Goal: Transaction & Acquisition: Download file/media

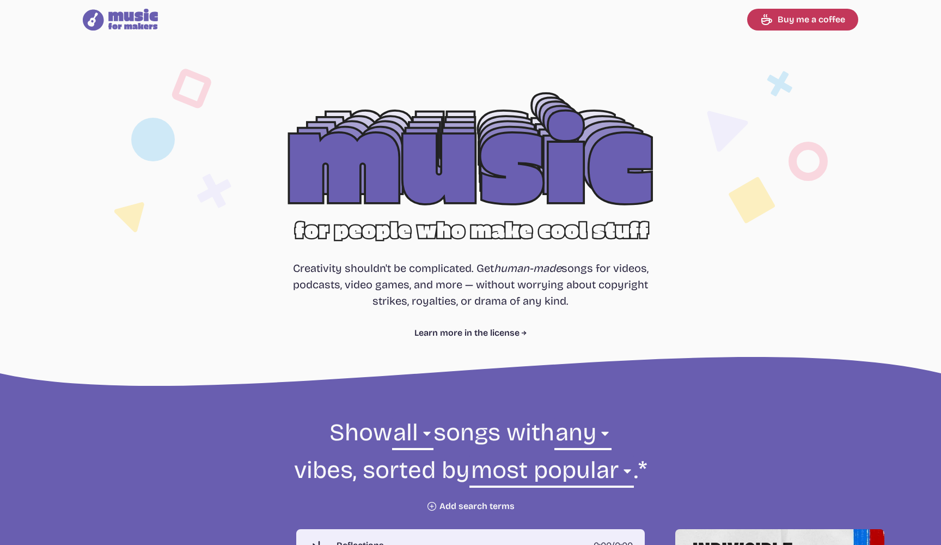
select select "most popular"
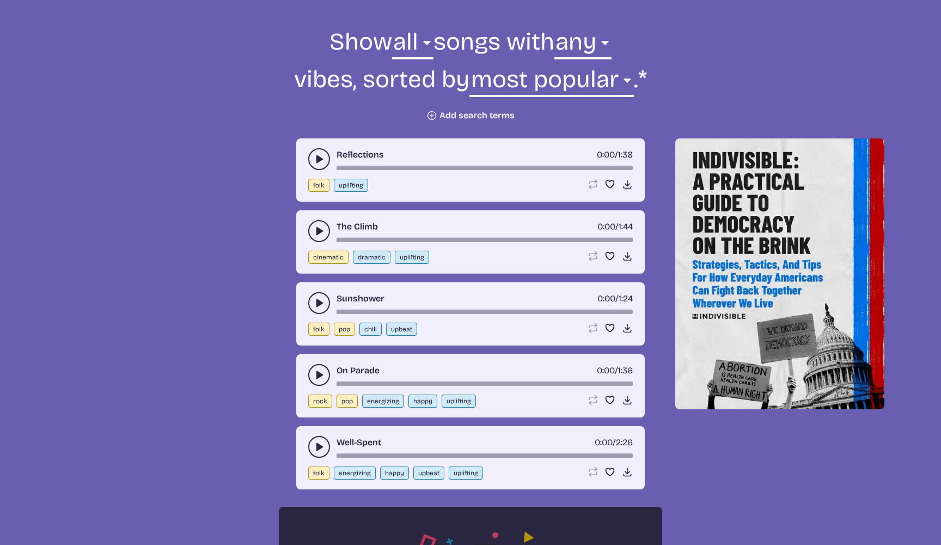
click at [315, 159] on icon "play-pause toggle" at bounding box center [319, 159] width 11 height 11
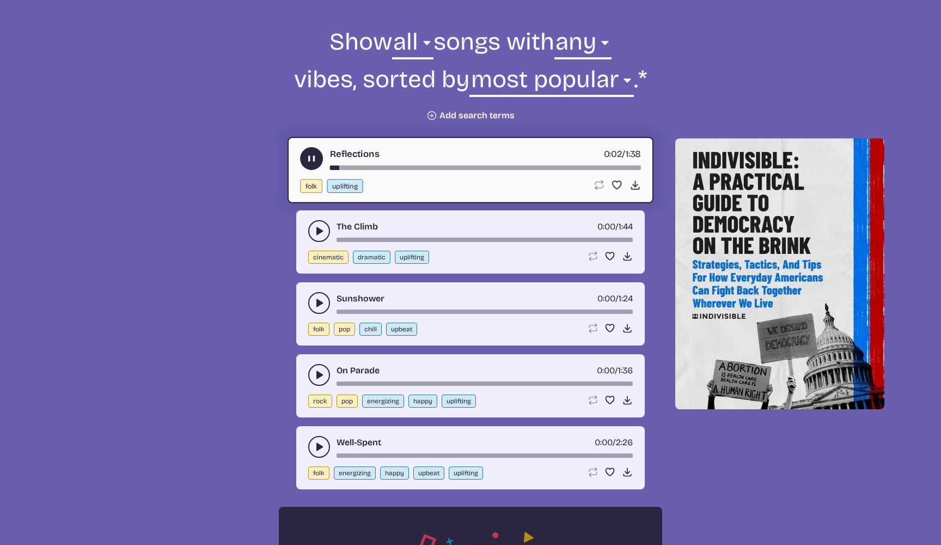
click at [316, 306] on icon "play-pause toggle" at bounding box center [319, 302] width 11 height 11
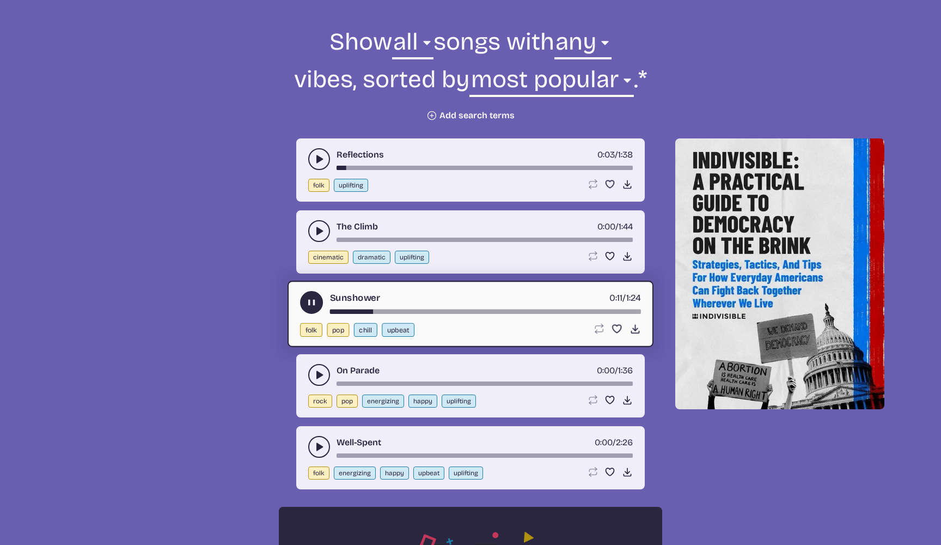
click at [312, 376] on button "play-pause toggle" at bounding box center [319, 375] width 22 height 22
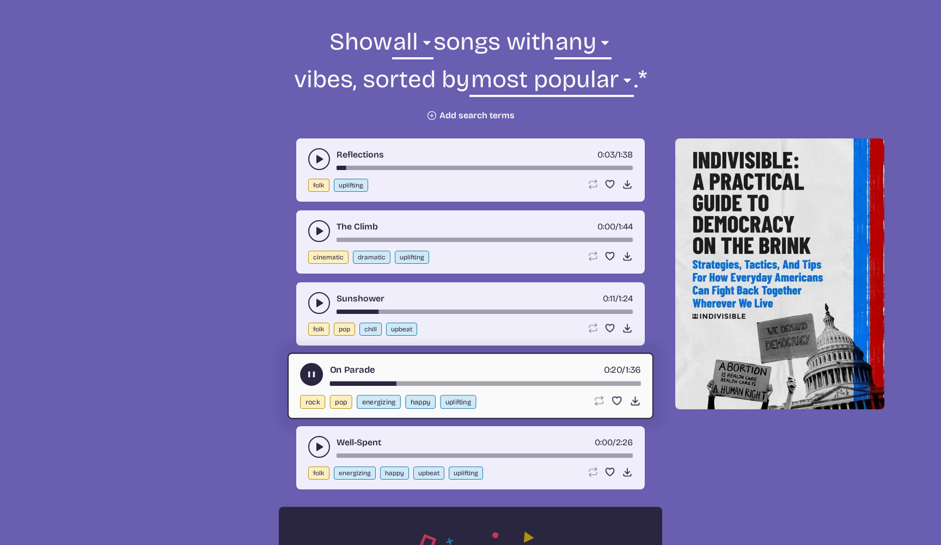
click at [318, 441] on icon "play-pause toggle" at bounding box center [319, 446] width 11 height 11
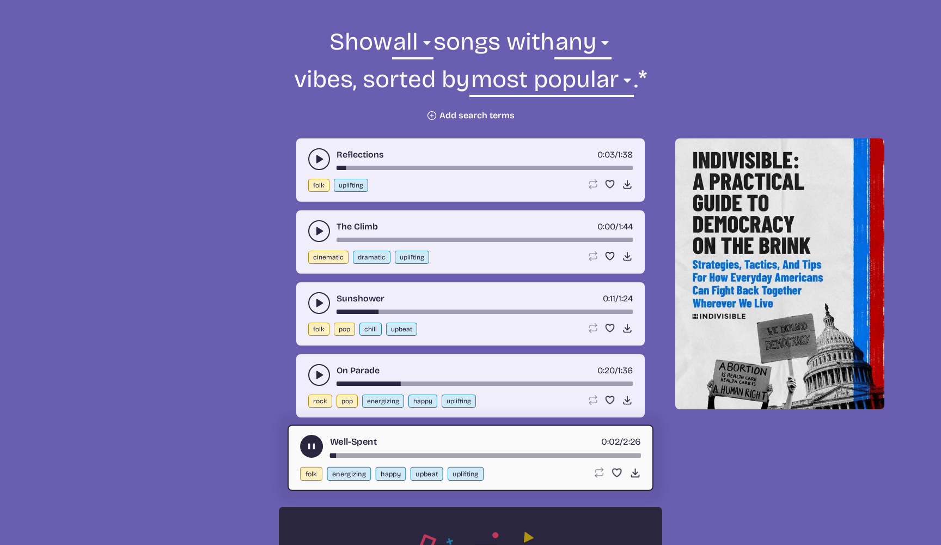
click at [376, 467] on button "happy" at bounding box center [391, 474] width 30 height 14
select select "happy"
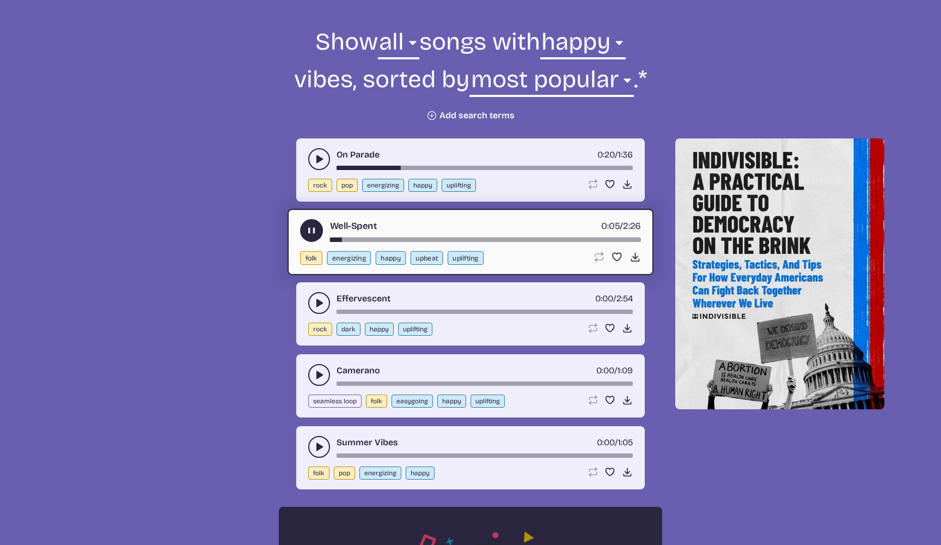
click at [323, 448] on icon "play-pause toggle" at bounding box center [319, 446] width 11 height 11
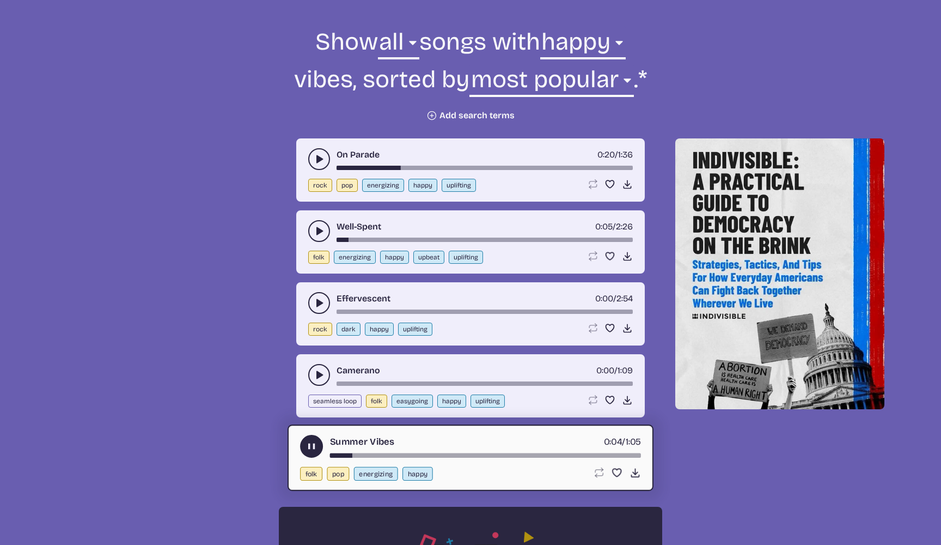
click at [313, 372] on button "play-pause toggle" at bounding box center [319, 375] width 22 height 22
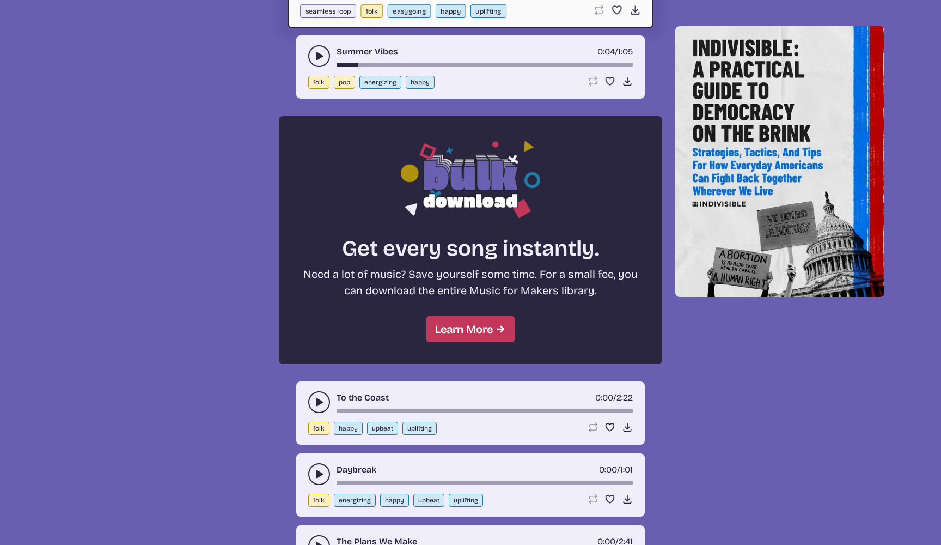
scroll to position [781, 0]
click at [315, 399] on icon "play-pause toggle" at bounding box center [319, 401] width 11 height 11
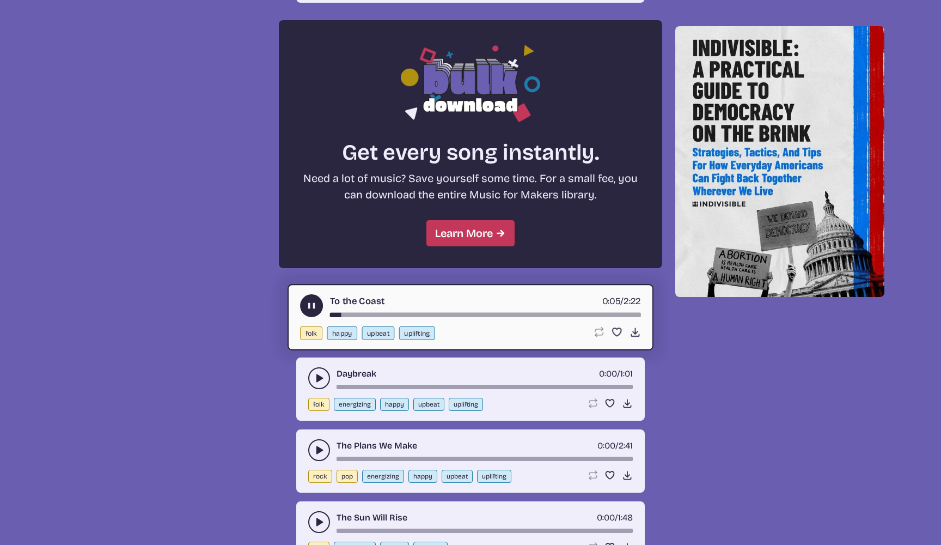
scroll to position [877, 0]
click at [317, 371] on button "play-pause toggle" at bounding box center [319, 378] width 22 height 22
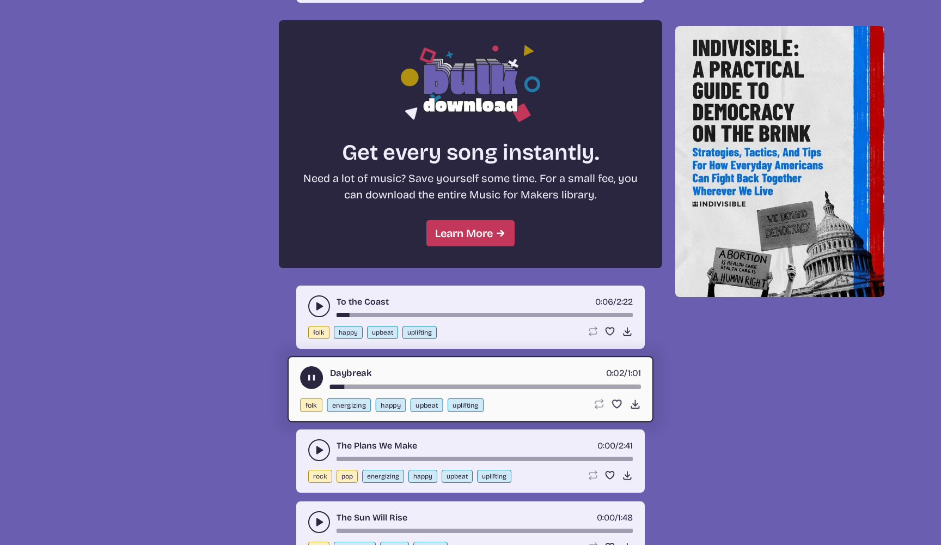
click at [315, 444] on button "play-pause toggle" at bounding box center [319, 450] width 22 height 22
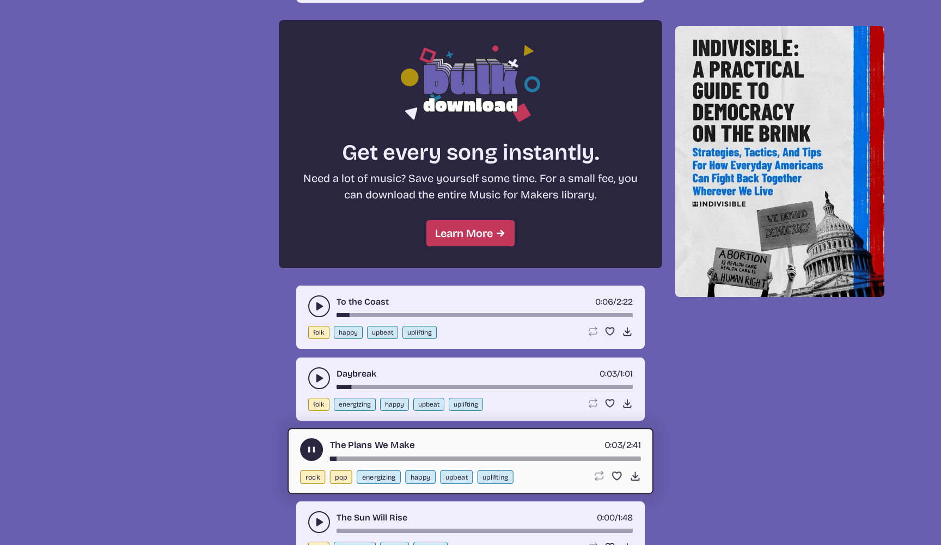
click at [372, 456] on div "song-time-bar" at bounding box center [485, 458] width 311 height 4
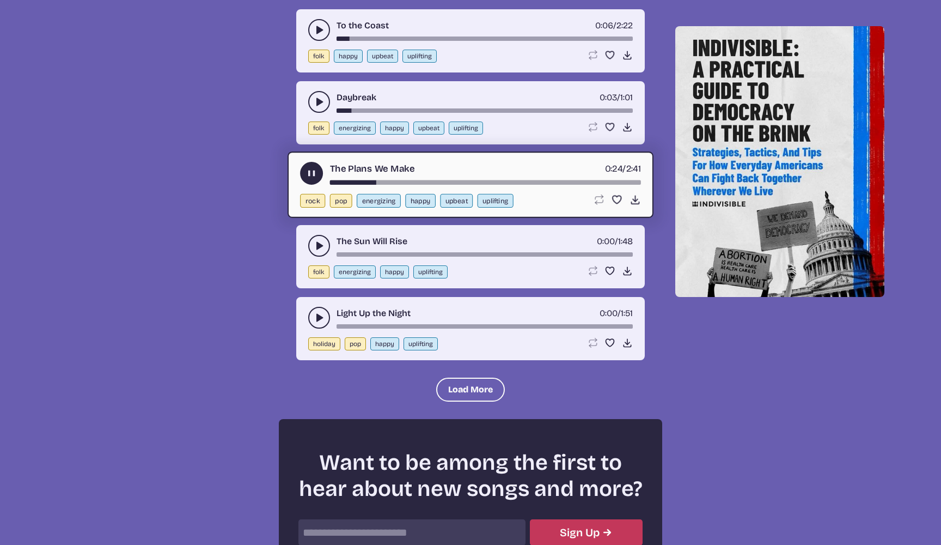
scroll to position [1153, 0]
click at [314, 310] on button "play-pause toggle" at bounding box center [319, 317] width 22 height 22
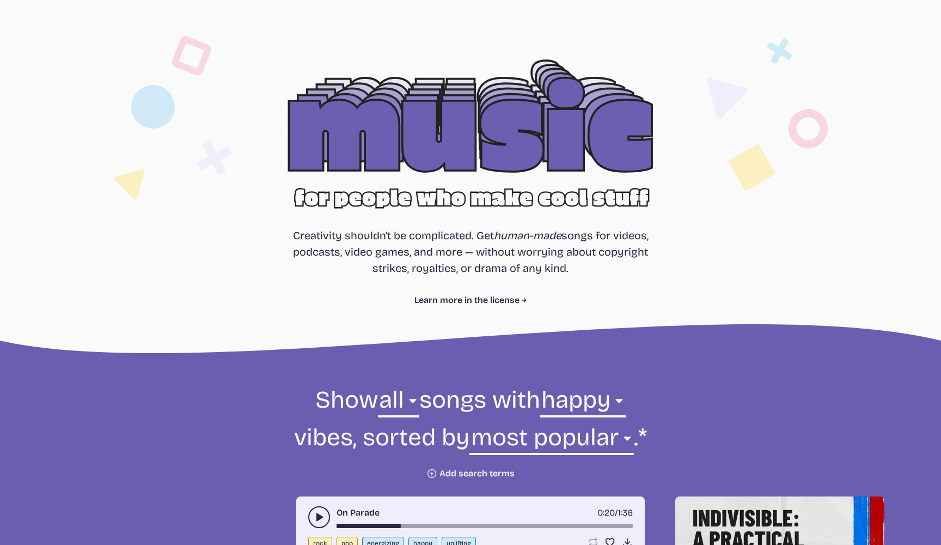
scroll to position [32, 0]
select select "ambient"
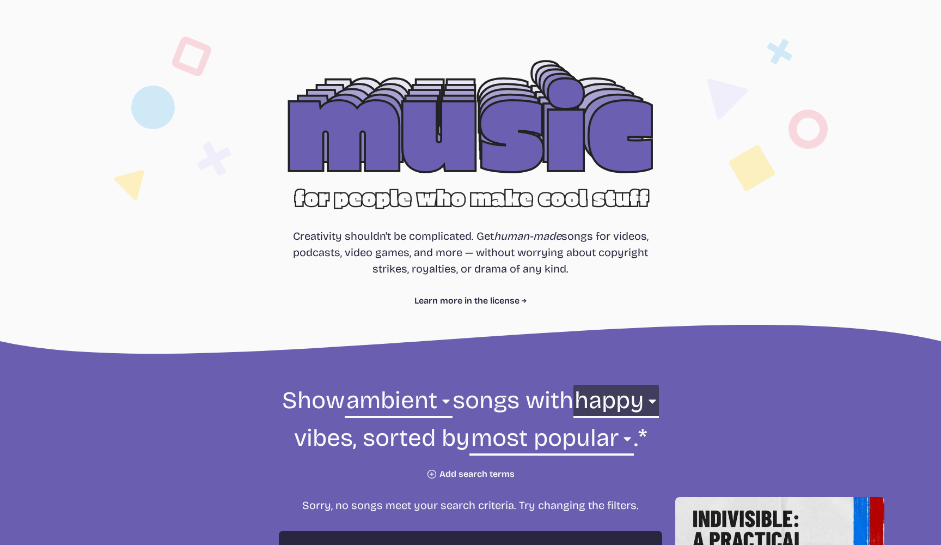
select select "any"
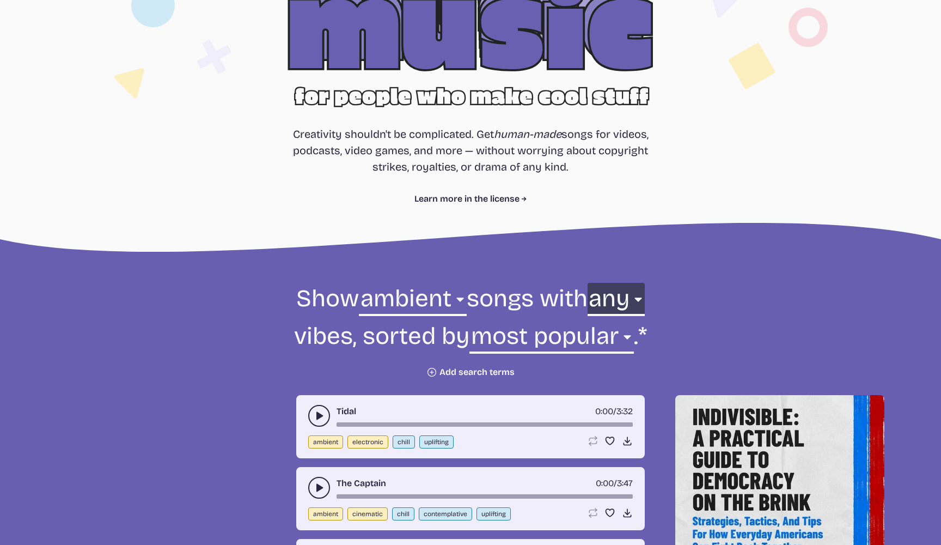
scroll to position [138, 0]
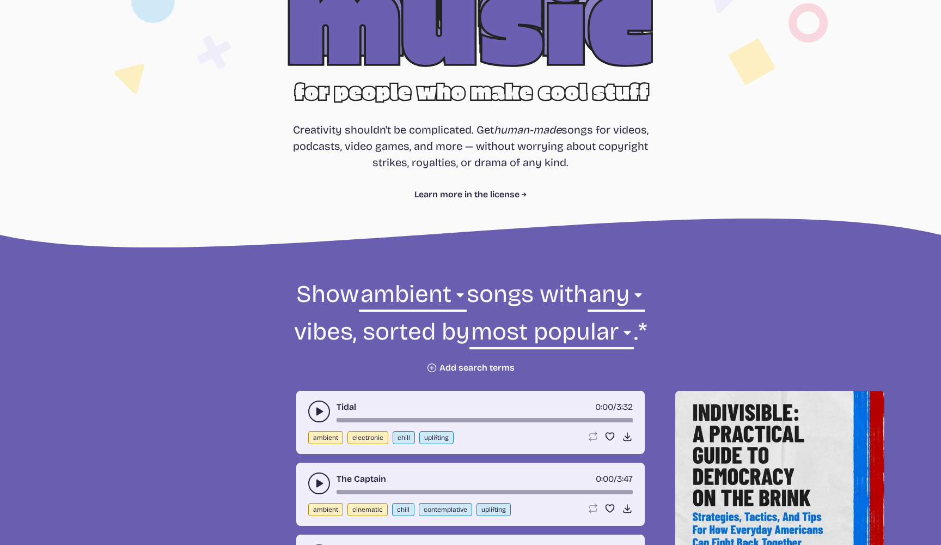
click at [315, 409] on icon "play-pause toggle" at bounding box center [319, 411] width 11 height 11
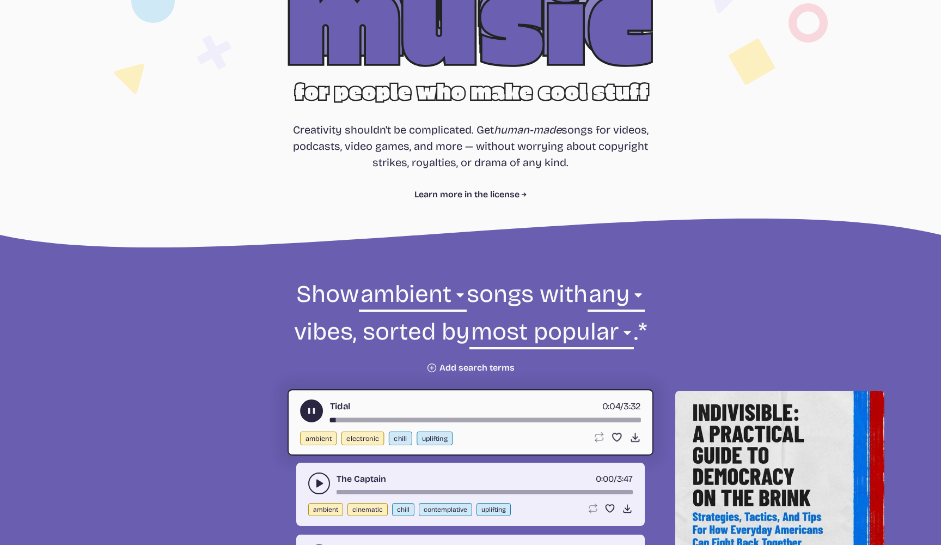
click at [376, 418] on div "song-time-bar" at bounding box center [485, 420] width 311 height 4
click at [401, 491] on div "song-time-bar" at bounding box center [485, 492] width 296 height 4
click at [315, 480] on icon "play-pause toggle" at bounding box center [319, 483] width 11 height 11
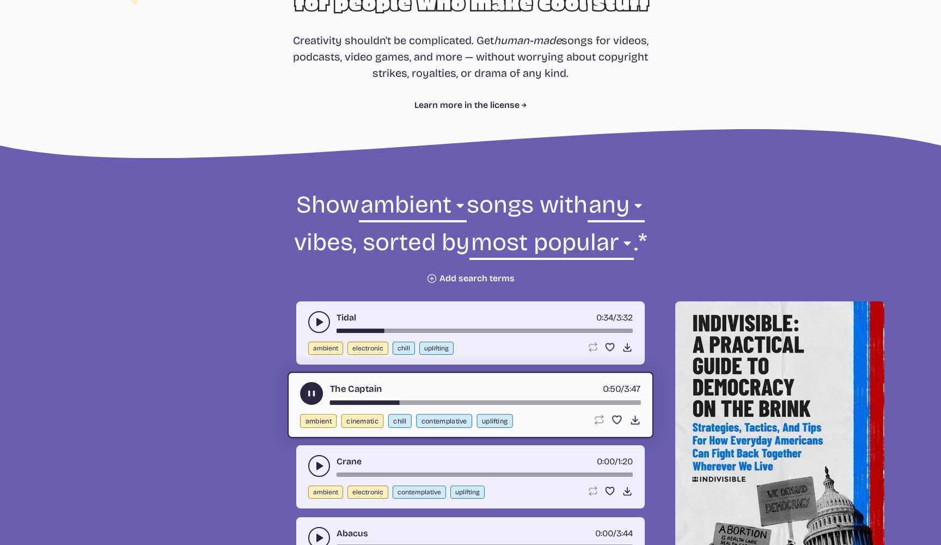
scroll to position [414, 0]
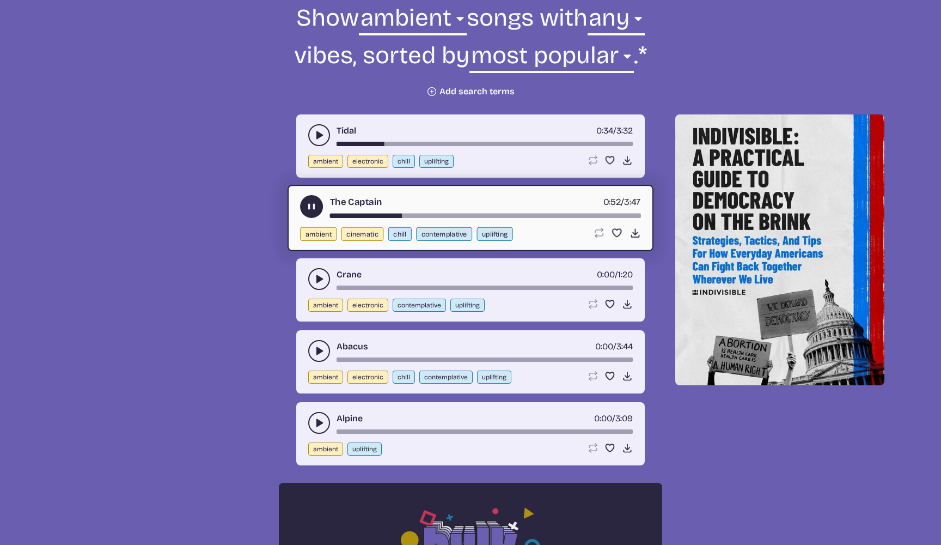
click at [315, 278] on icon "play-pause toggle" at bounding box center [319, 278] width 11 height 11
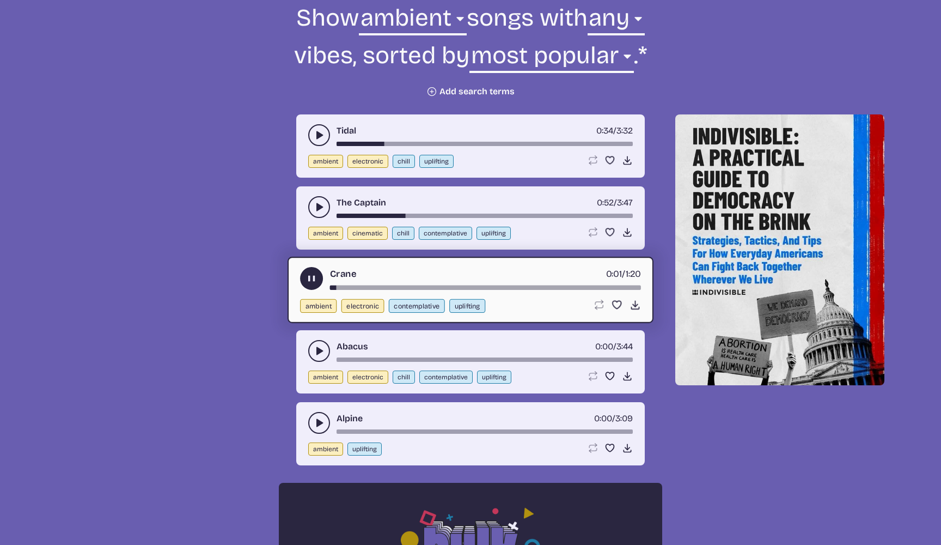
click at [315, 270] on button "play-pause toggle" at bounding box center [311, 278] width 23 height 23
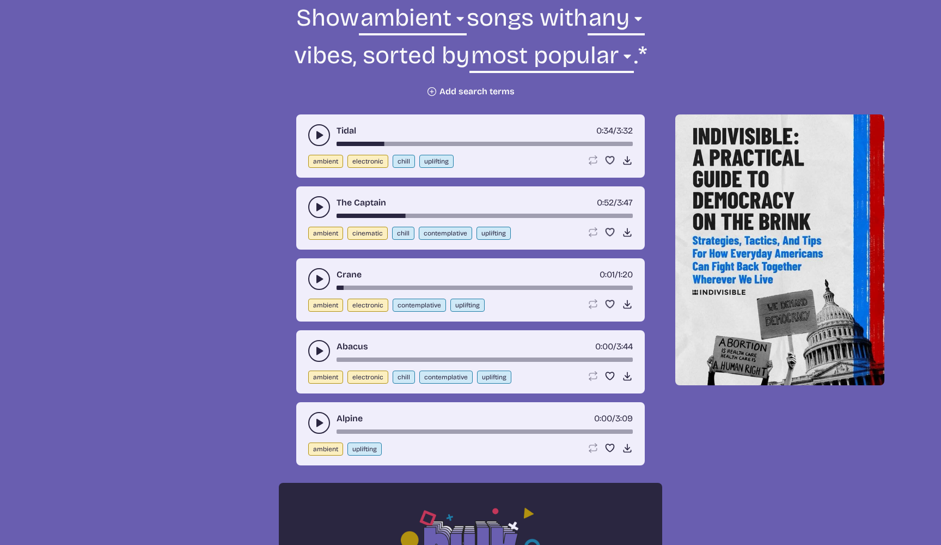
click at [317, 347] on use "play-pause toggle" at bounding box center [319, 350] width 11 height 11
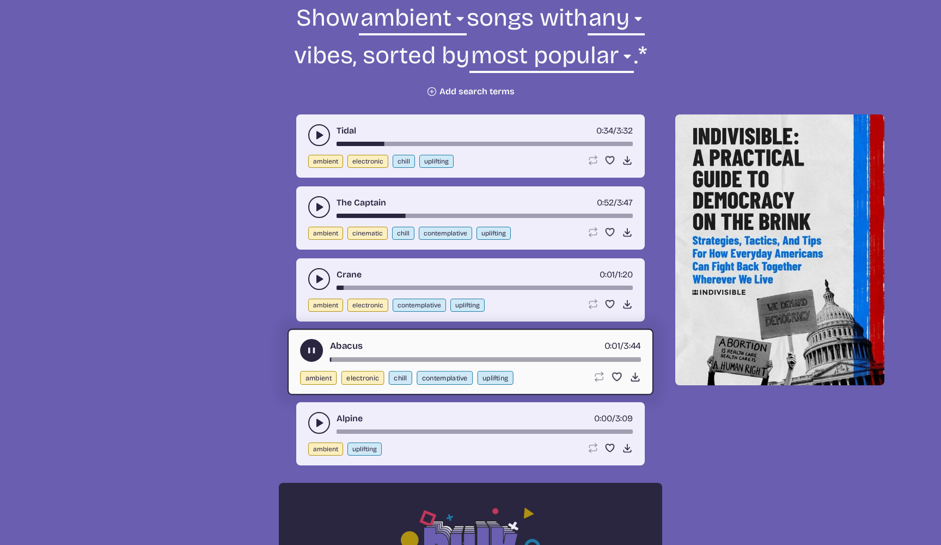
click at [309, 348] on use "play-pause toggle" at bounding box center [311, 350] width 11 height 11
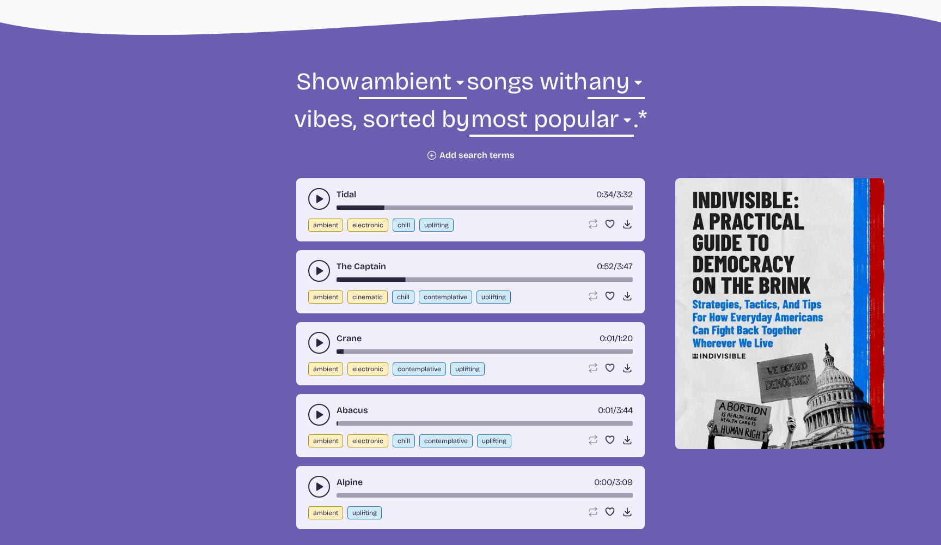
scroll to position [329, 0]
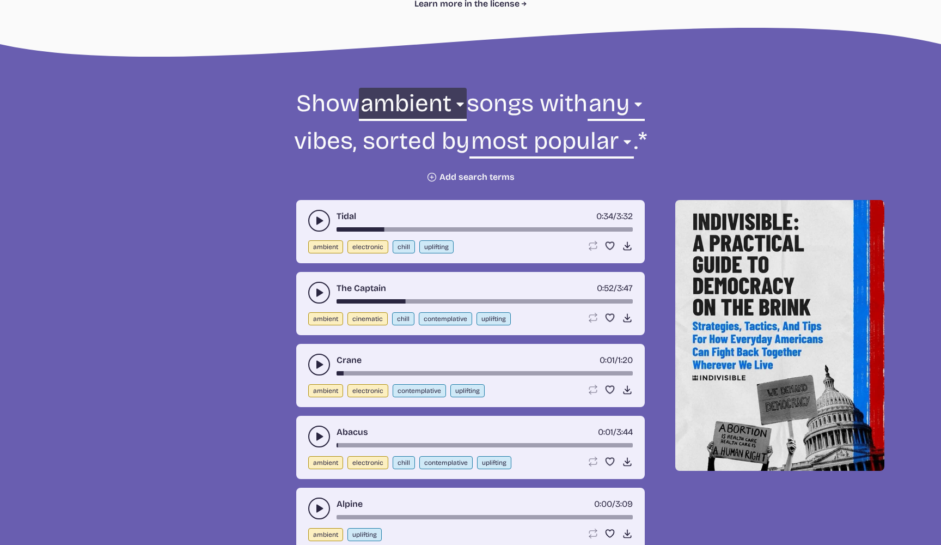
select select "electronic"
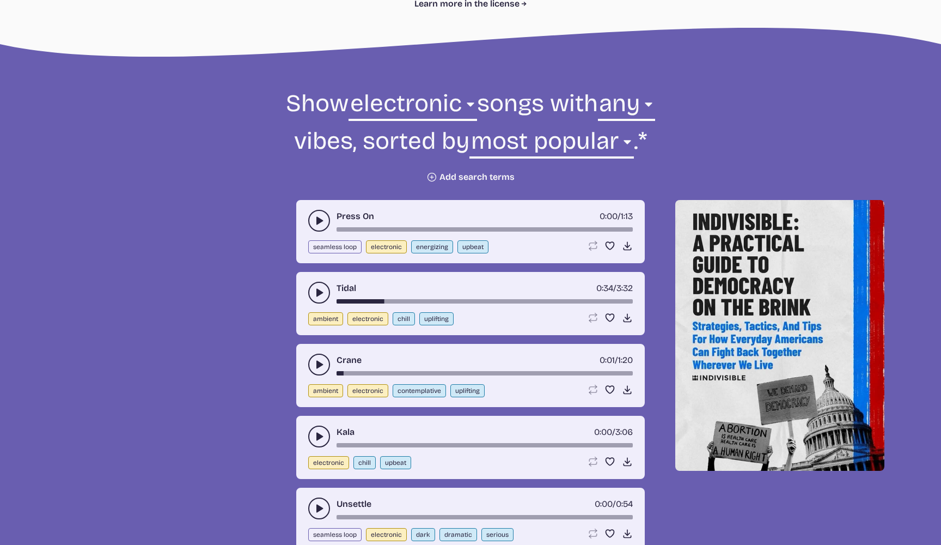
click at [320, 436] on use "play-pause toggle" at bounding box center [319, 436] width 11 height 11
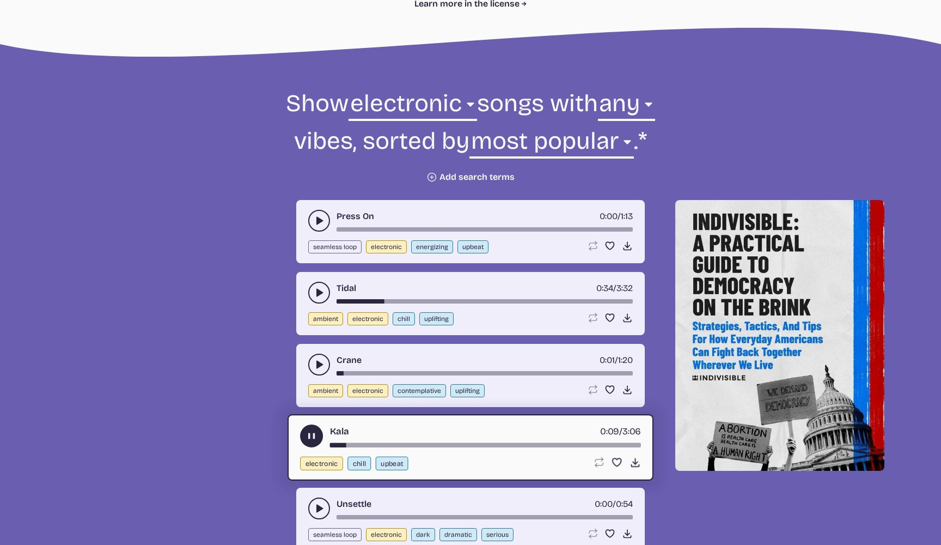
click at [314, 213] on button "play-pause toggle" at bounding box center [319, 221] width 22 height 22
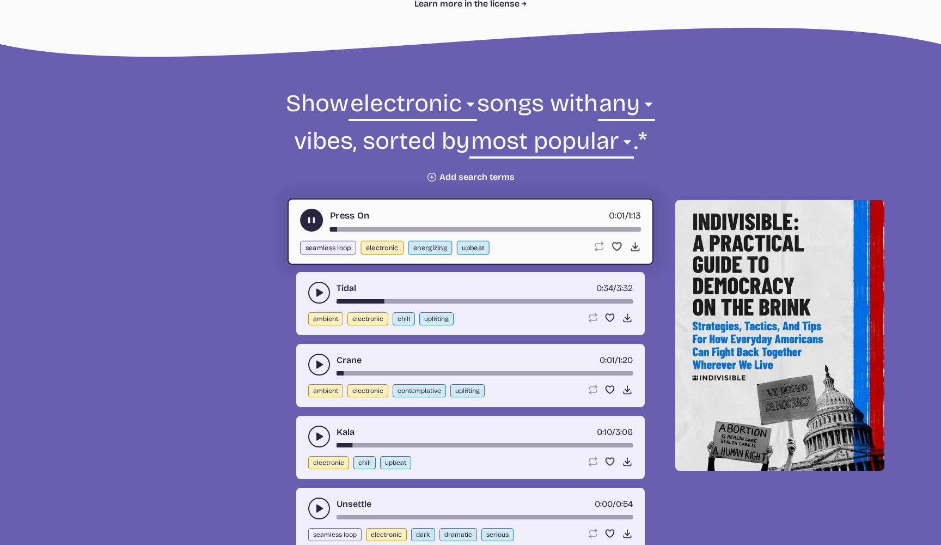
click at [314, 213] on button "play-pause toggle" at bounding box center [311, 220] width 23 height 23
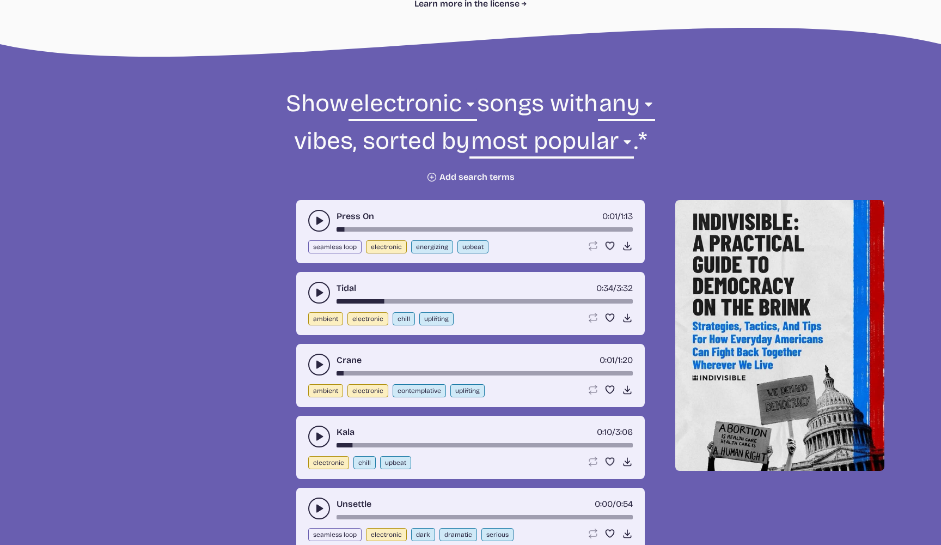
click at [322, 434] on icon "play-pause toggle" at bounding box center [319, 436] width 11 height 11
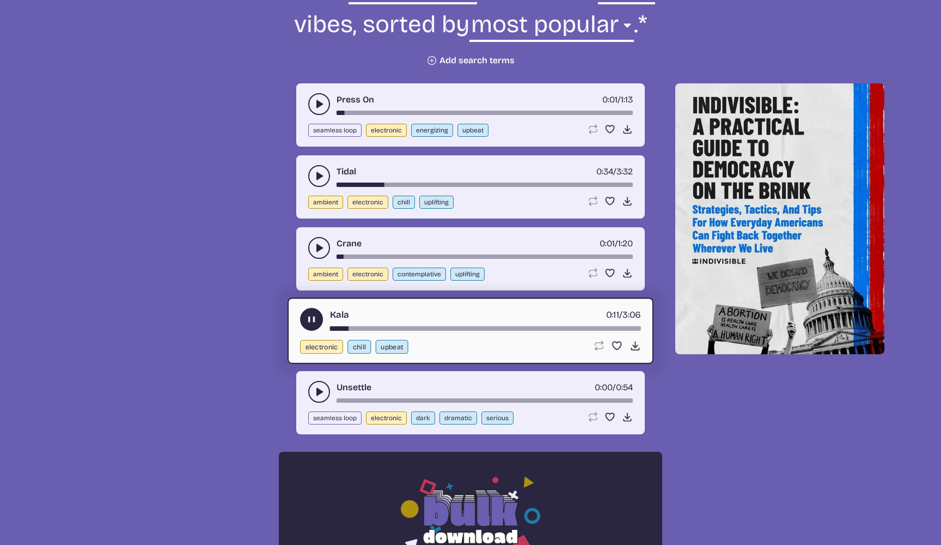
scroll to position [444, 0]
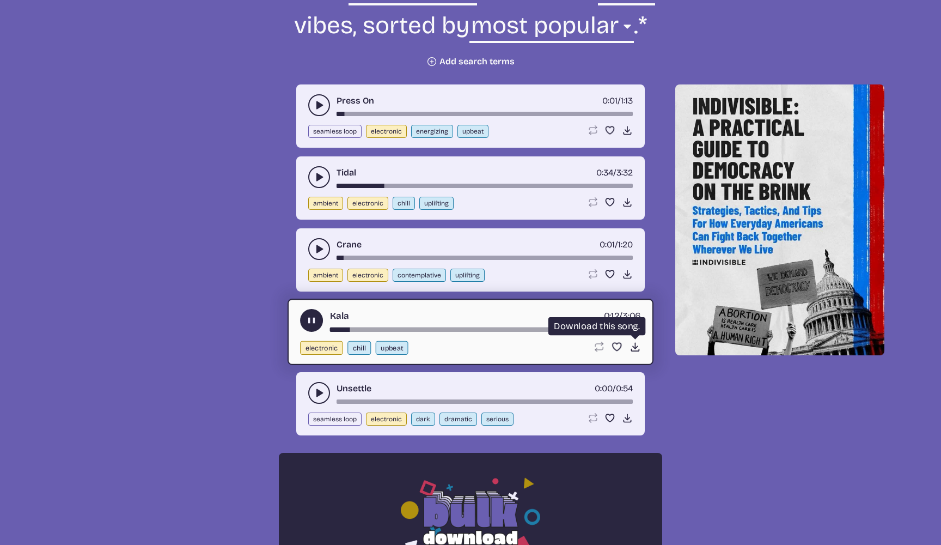
click at [633, 344] on icon "Download song" at bounding box center [634, 346] width 11 height 11
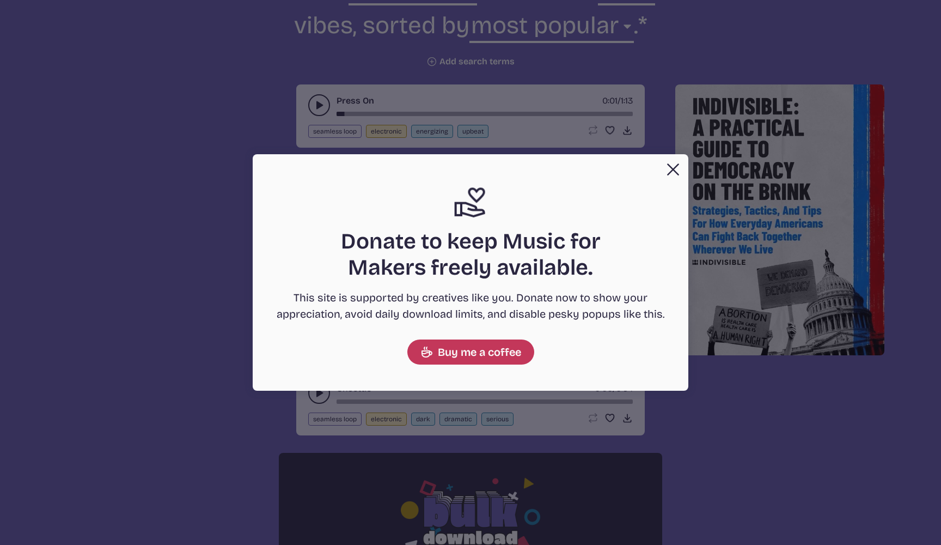
click at [666, 168] on button "Close" at bounding box center [673, 169] width 22 height 22
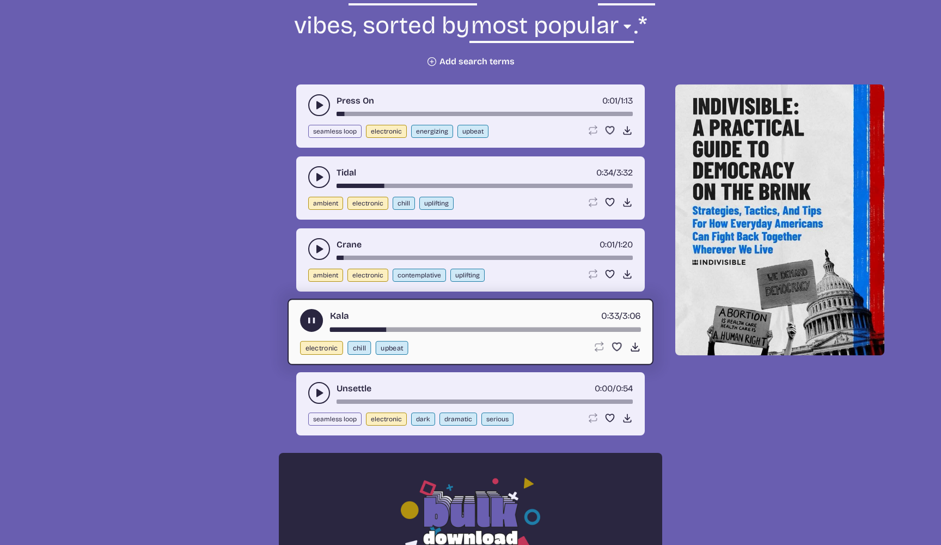
click at [305, 310] on button "play-pause toggle" at bounding box center [311, 320] width 23 height 23
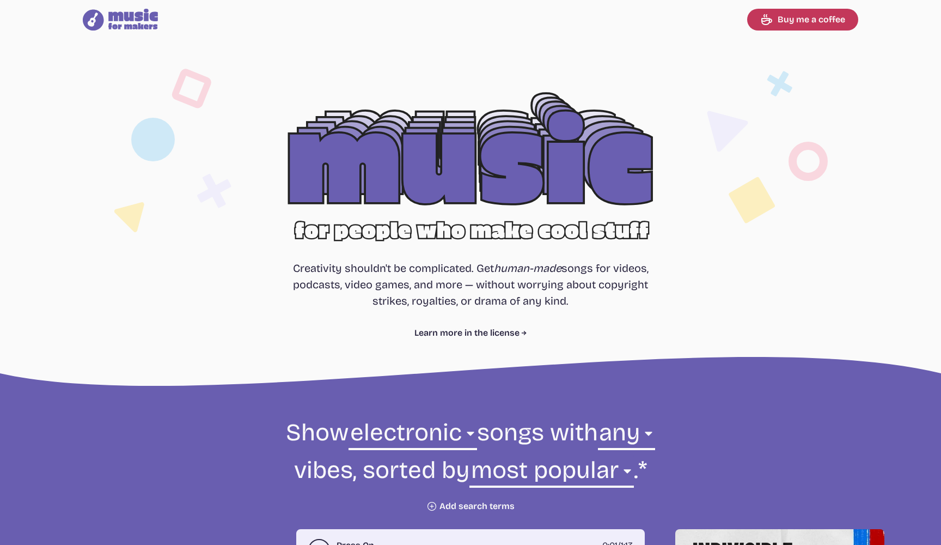
scroll to position [0, 0]
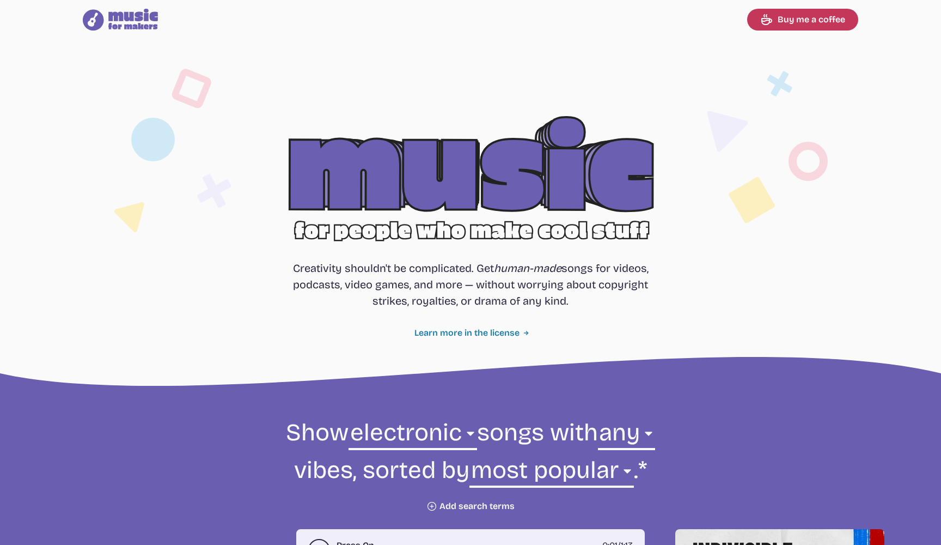
click at [491, 328] on link "Learn more in the license" at bounding box center [470, 332] width 113 height 13
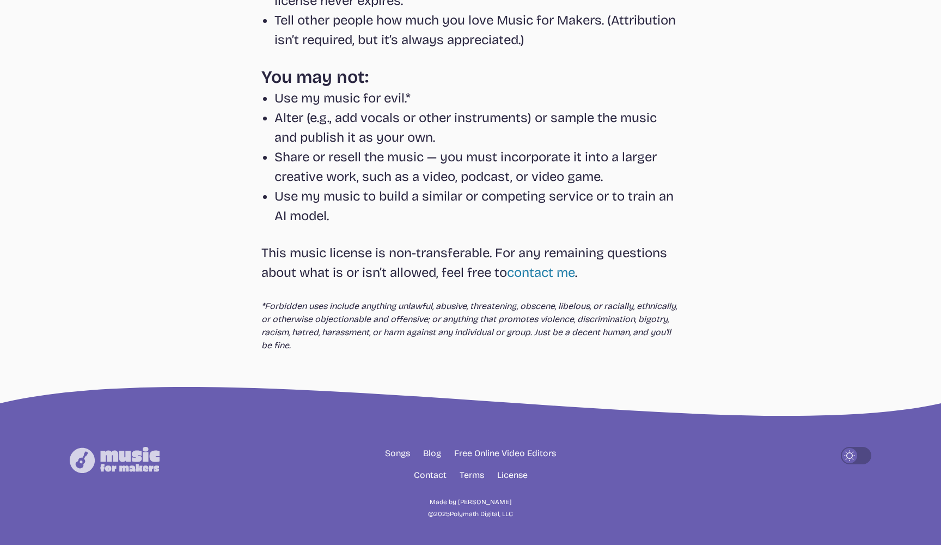
scroll to position [360, 0]
